Goal: Transaction & Acquisition: Purchase product/service

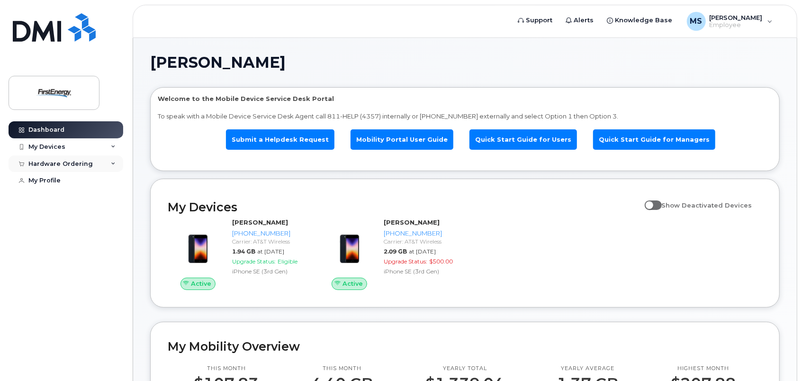
click at [107, 163] on div "Hardware Ordering" at bounding box center [66, 163] width 115 height 17
click at [63, 201] on div "New Order" at bounding box center [51, 199] width 36 height 9
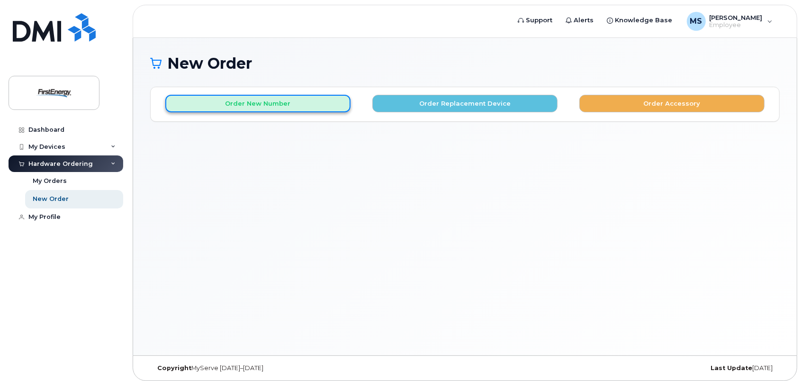
click at [260, 103] on button "Order New Number" at bounding box center [257, 104] width 185 height 18
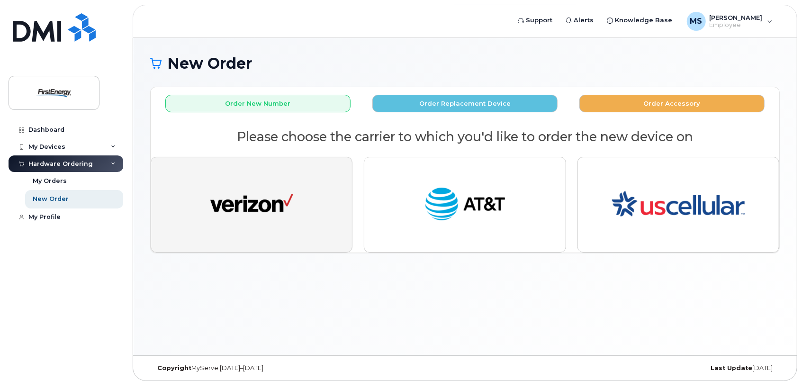
click at [269, 201] on img "button" at bounding box center [251, 204] width 83 height 43
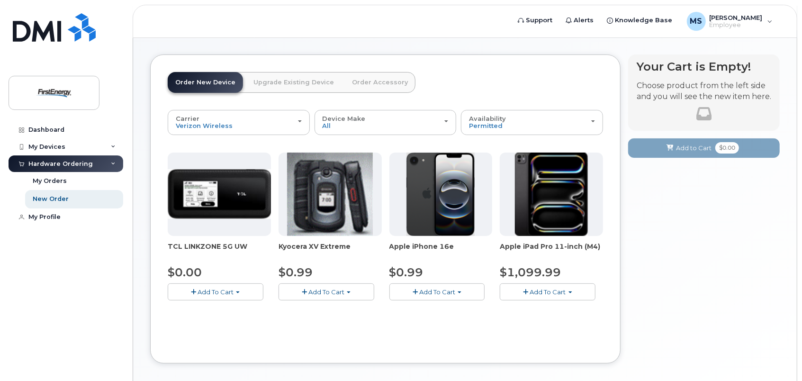
scroll to position [47, 0]
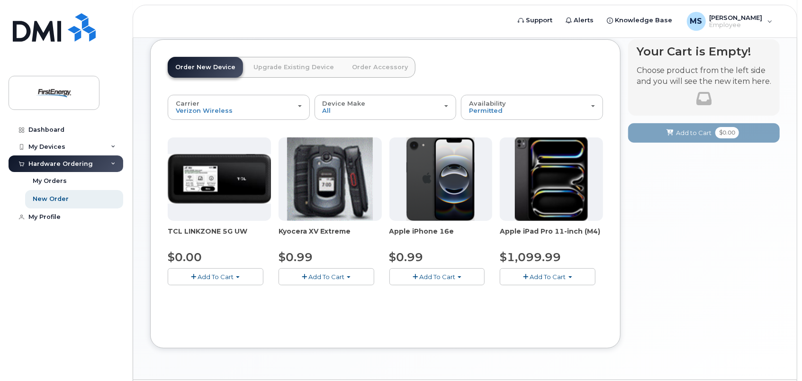
click at [458, 276] on span "button" at bounding box center [459, 277] width 4 height 2
click at [445, 291] on link "$0.99 - 2 Year Activation" at bounding box center [439, 294] width 95 height 12
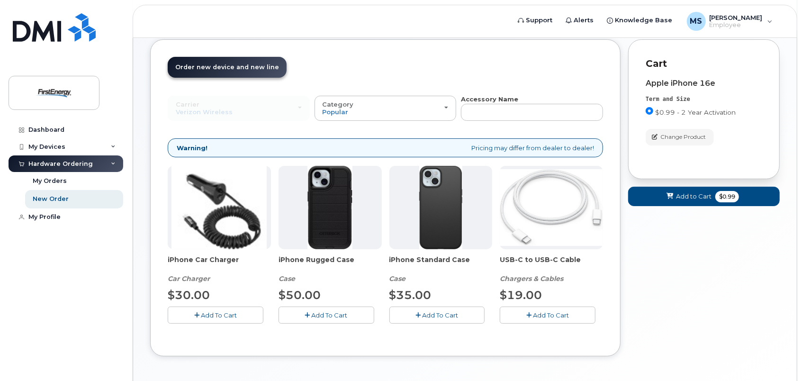
click at [437, 315] on span "Add To Cart" at bounding box center [440, 315] width 36 height 8
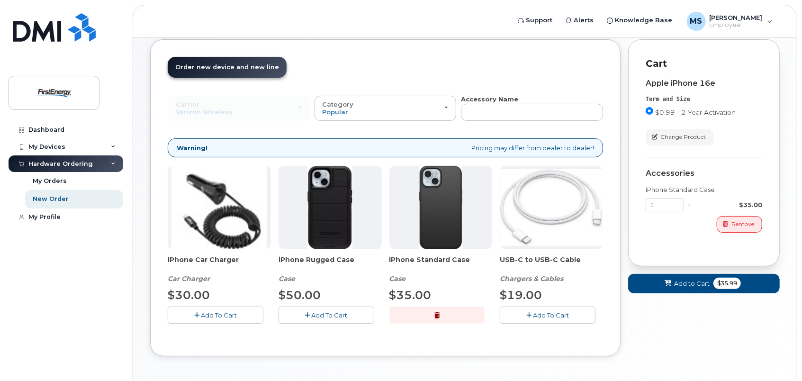
click at [529, 315] on icon "button" at bounding box center [528, 315] width 5 height 6
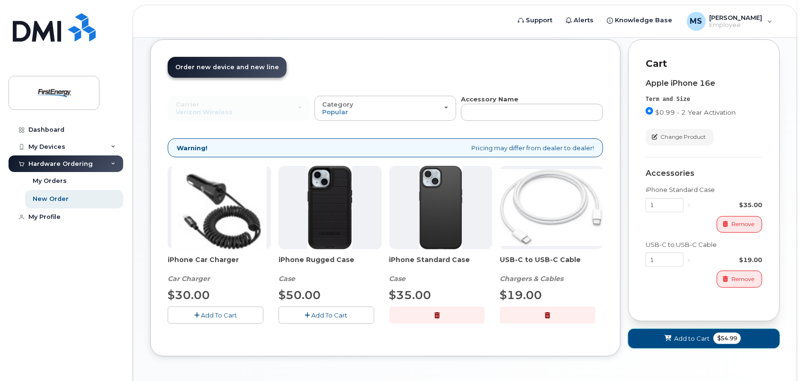
click at [703, 334] on span "Add to Cart" at bounding box center [692, 338] width 36 height 9
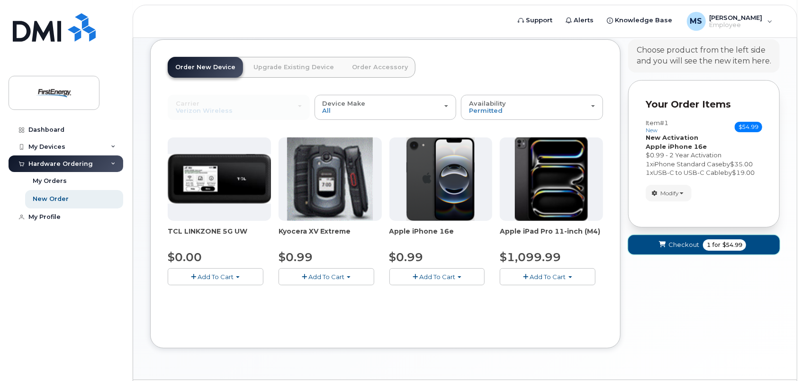
click at [687, 244] on span "Checkout" at bounding box center [683, 244] width 31 height 9
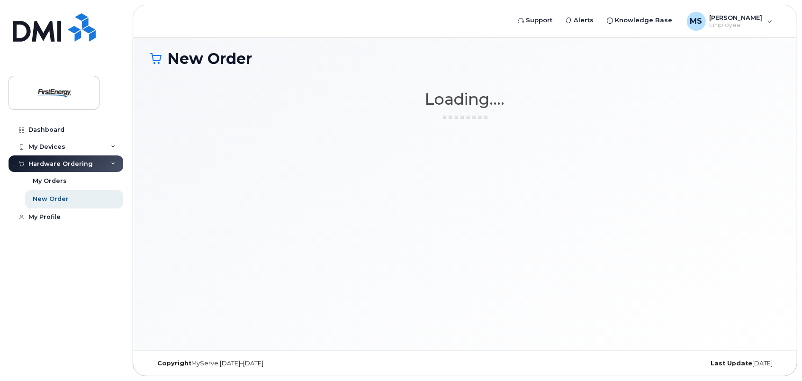
scroll to position [4, 0]
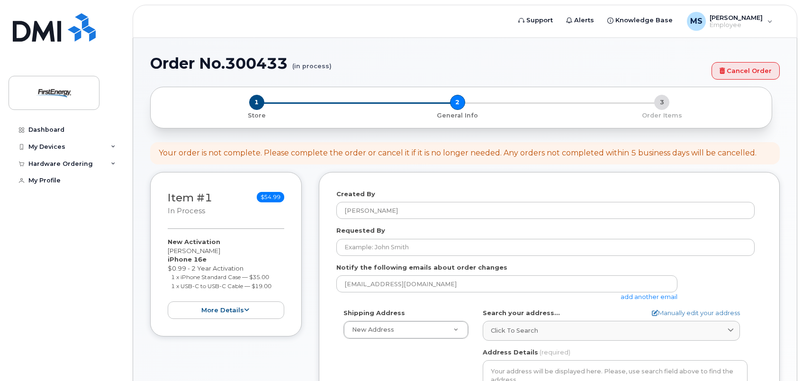
select select
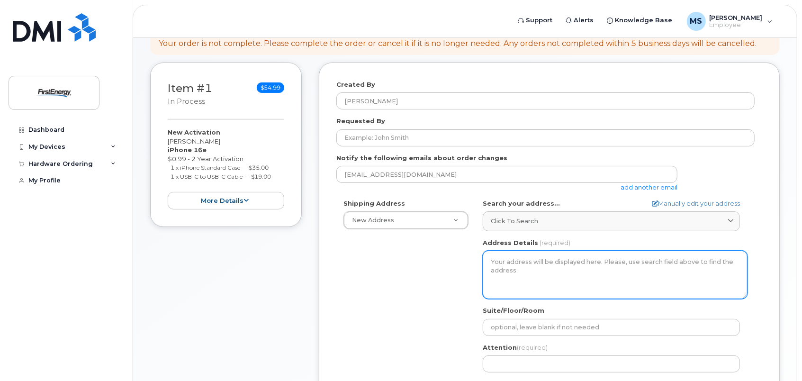
scroll to position [95, 0]
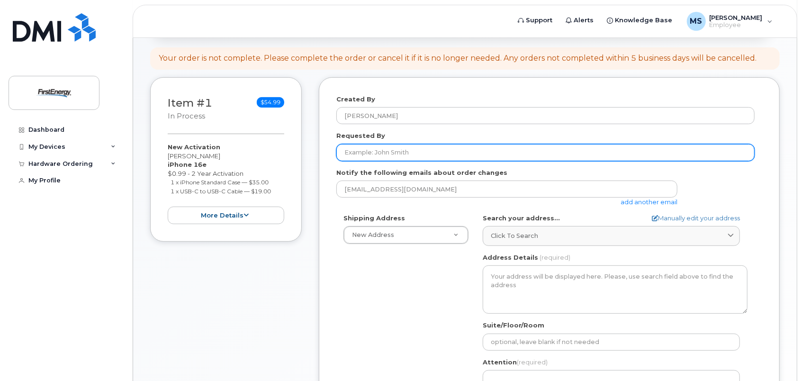
click at [380, 149] on input "Requested By" at bounding box center [545, 152] width 418 height 17
type input "[EMAIL_ADDRESS][DOMAIN_NAME]"
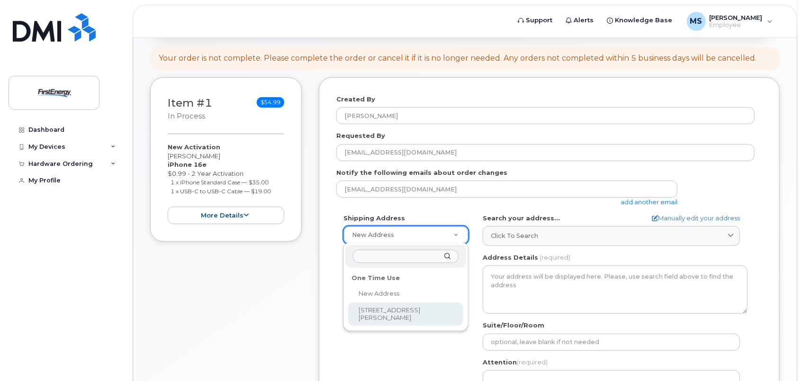
select select "10802 Bower Ave"
type textarea "10802 Bower Ave WILLIAMSPORT MD 21795-3016 UNITED STATES"
type input "Tasha Jamerson"
type input "3045023908"
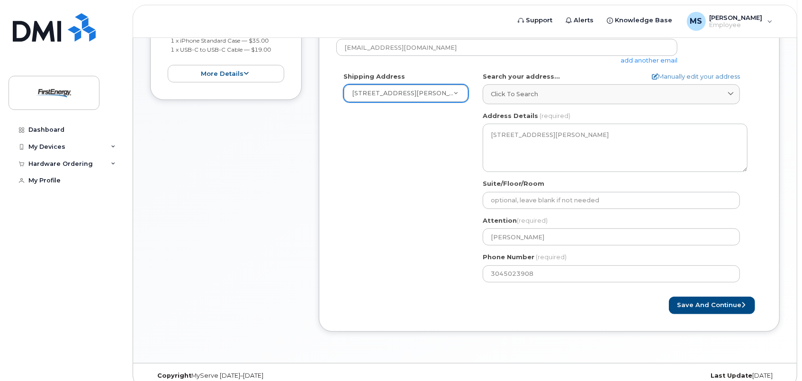
scroll to position [237, 0]
click at [729, 302] on button "Save and Continue" at bounding box center [712, 305] width 86 height 18
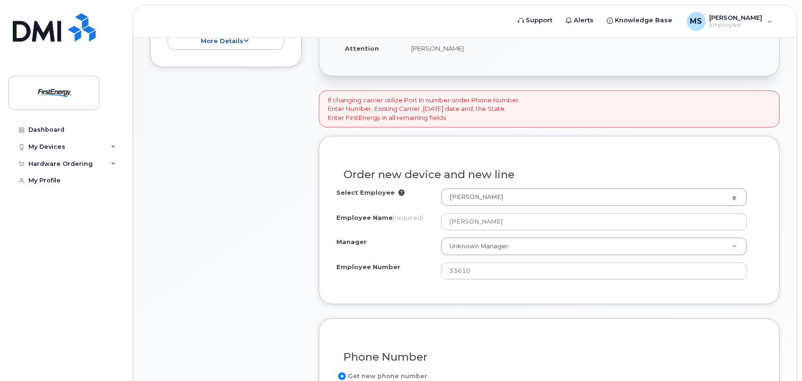
scroll to position [284, 0]
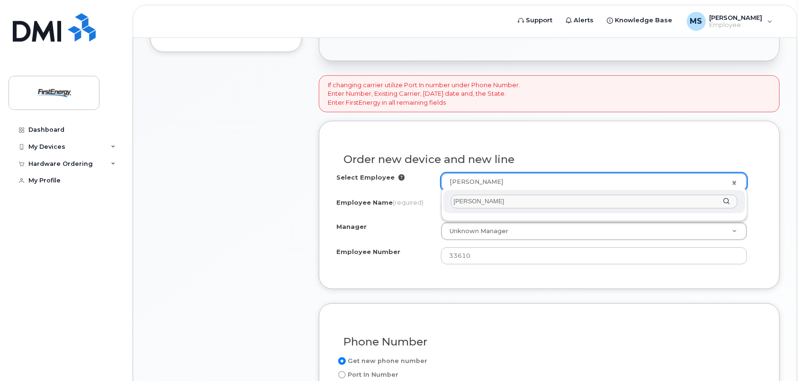
drag, startPoint x: 494, startPoint y: 199, endPoint x: 63, endPoint y: 197, distance: 431.0
click at [72, 199] on body "Support Alerts Knowledge Base [PERSON_NAME] A Employee English Français Sign ou…" at bounding box center [401, 227] width 802 height 1023
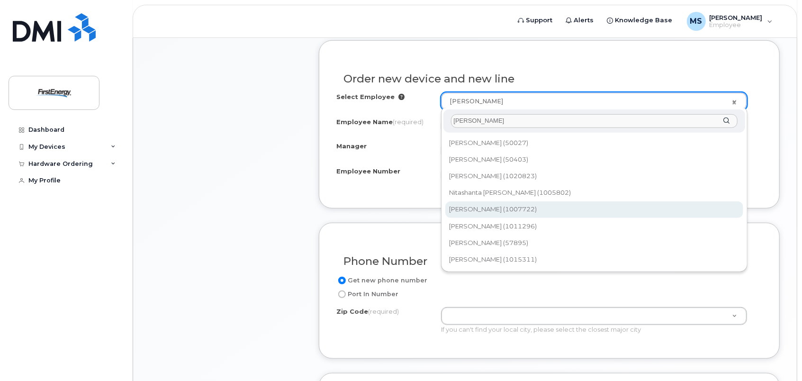
scroll to position [332, 0]
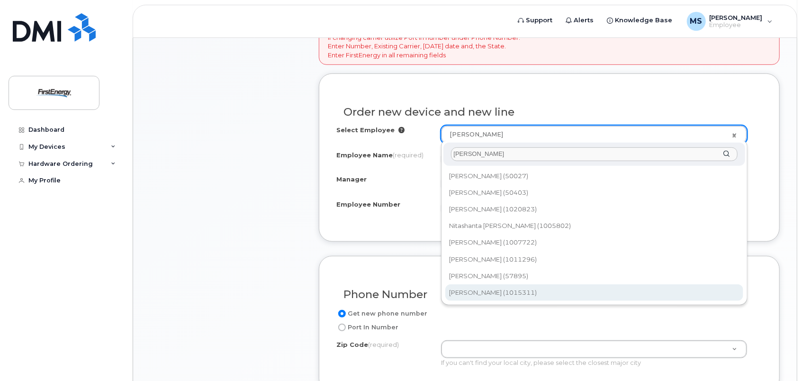
type input "tasha"
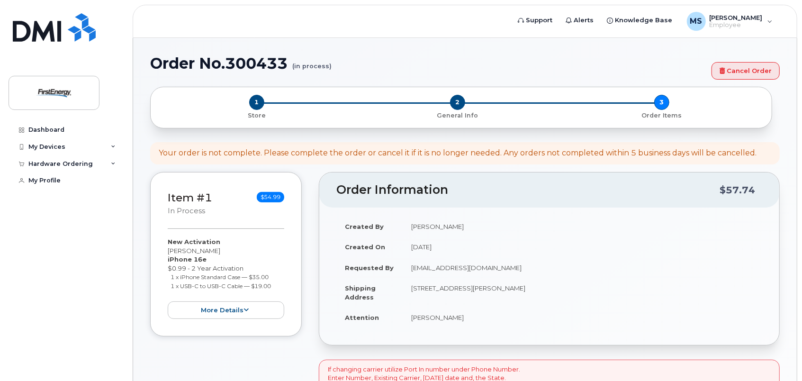
scroll to position [333, 0]
